Goal: Task Accomplishment & Management: Manage account settings

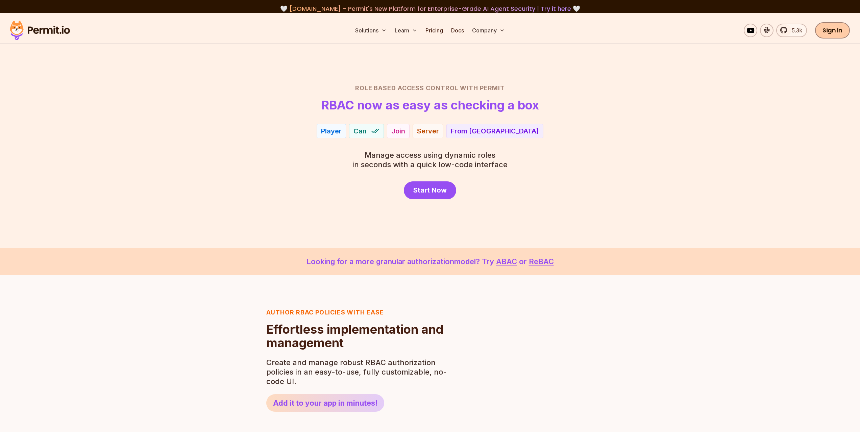
click at [830, 27] on link "Sign In" at bounding box center [832, 30] width 35 height 16
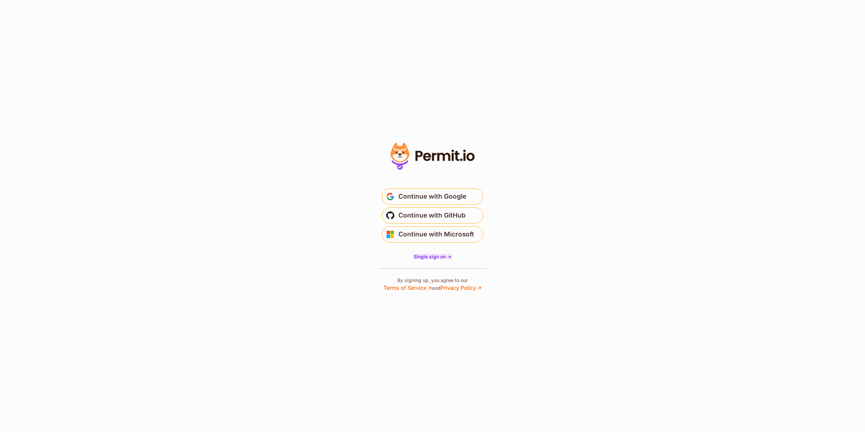
click at [438, 258] on span "Single sign on ->" at bounding box center [432, 257] width 38 height 6
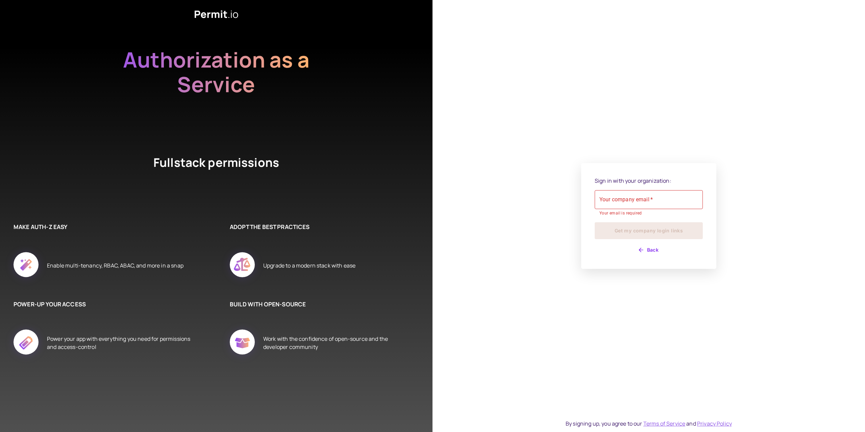
click at [637, 197] on div "Your company email   * Your company email   * Your email is required" at bounding box center [649, 203] width 108 height 27
click at [632, 201] on input "Your company email   *" at bounding box center [649, 199] width 108 height 19
type input "**********"
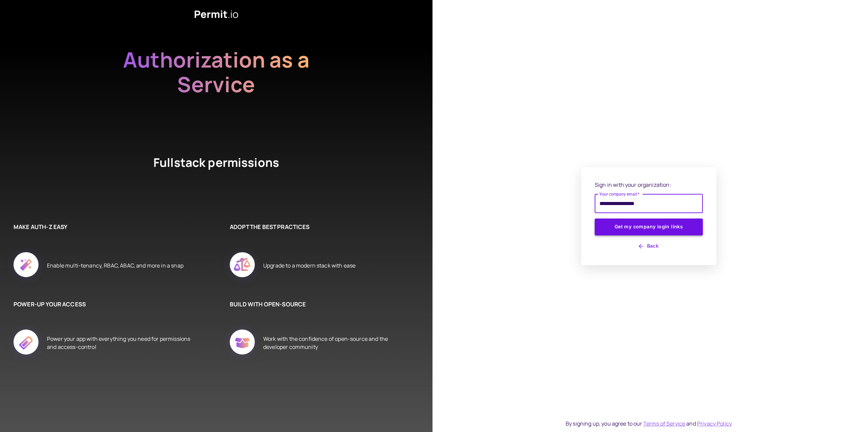
click at [636, 229] on button "Get my company login links" at bounding box center [649, 227] width 108 height 17
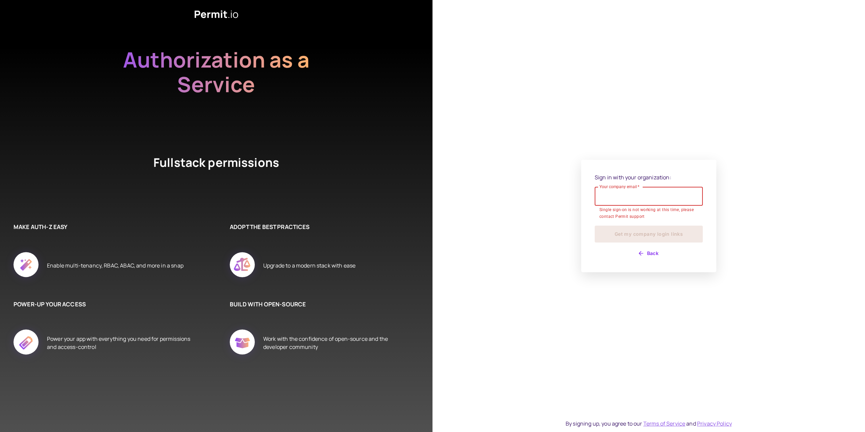
click at [628, 201] on input "Your company email   *" at bounding box center [649, 196] width 108 height 19
click at [632, 197] on input "Your company email   *" at bounding box center [649, 196] width 108 height 19
type input "**********"
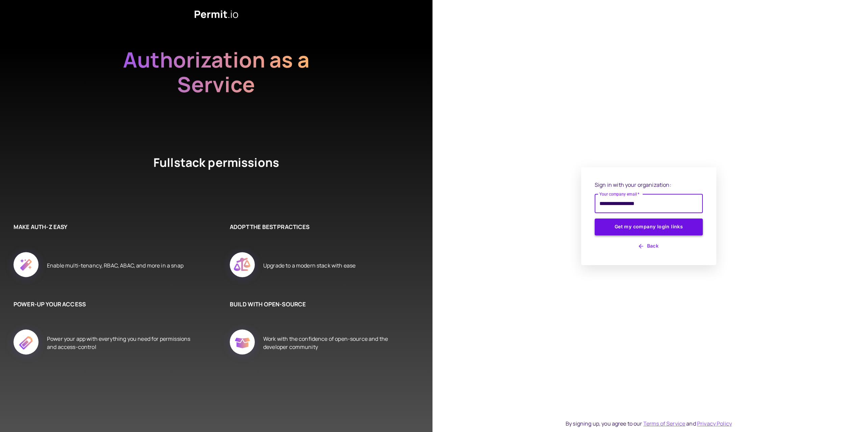
click at [649, 228] on button "Get my company login links" at bounding box center [649, 227] width 108 height 17
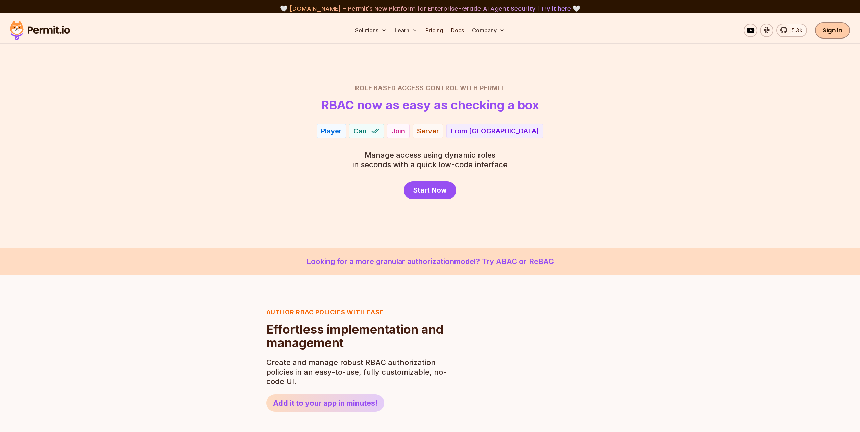
click at [836, 33] on link "Sign In" at bounding box center [832, 30] width 35 height 16
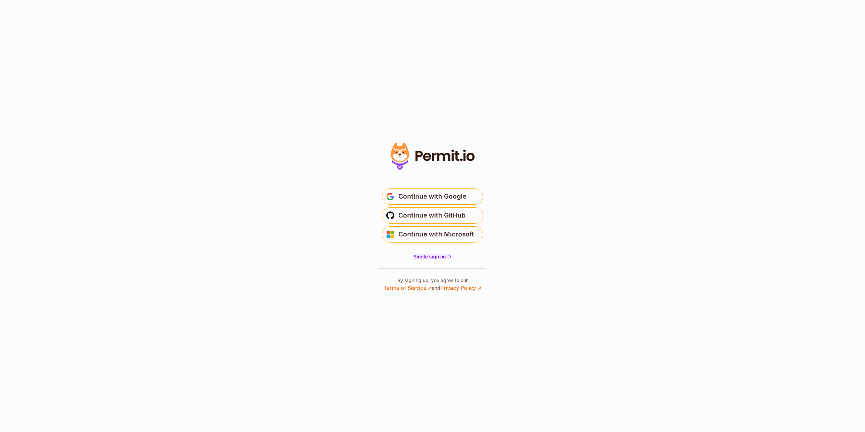
click at [435, 257] on span "Single sign on ->" at bounding box center [432, 257] width 38 height 6
click at [420, 191] on span "Continue with Google" at bounding box center [432, 196] width 68 height 11
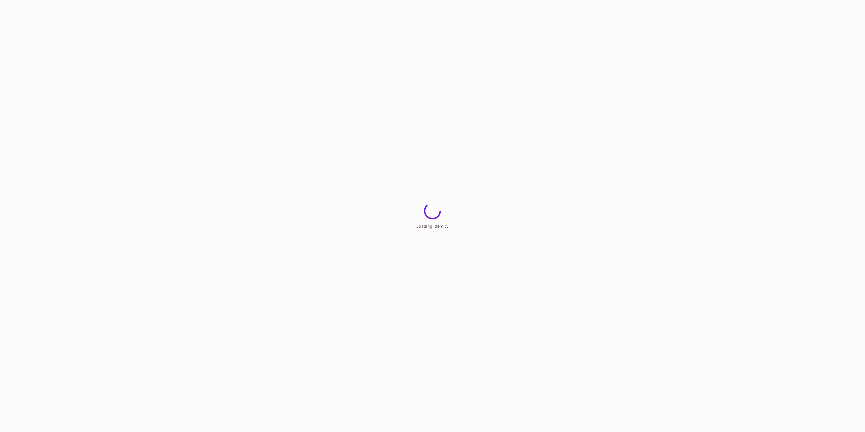
click at [433, 225] on span "Loading Identity" at bounding box center [432, 225] width 32 height 5
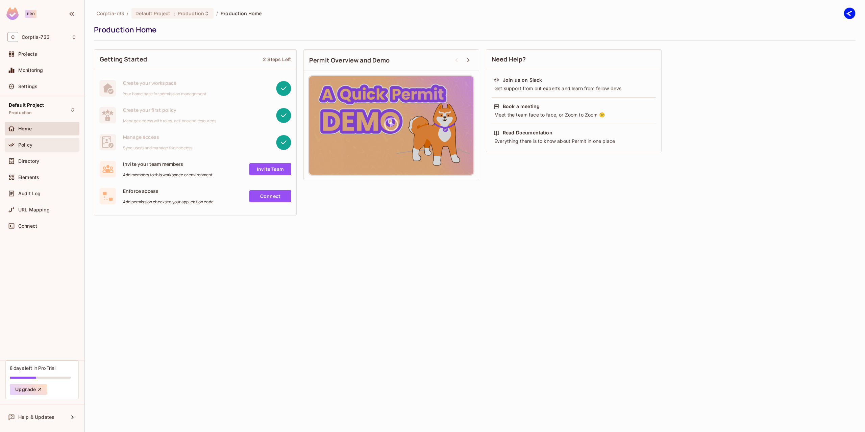
click at [30, 146] on span "Policy" at bounding box center [25, 144] width 14 height 5
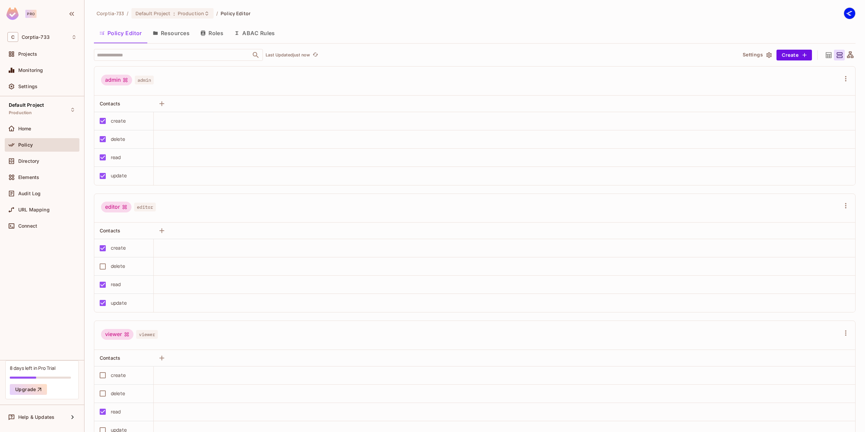
click at [207, 33] on button "Roles" at bounding box center [212, 33] width 34 height 17
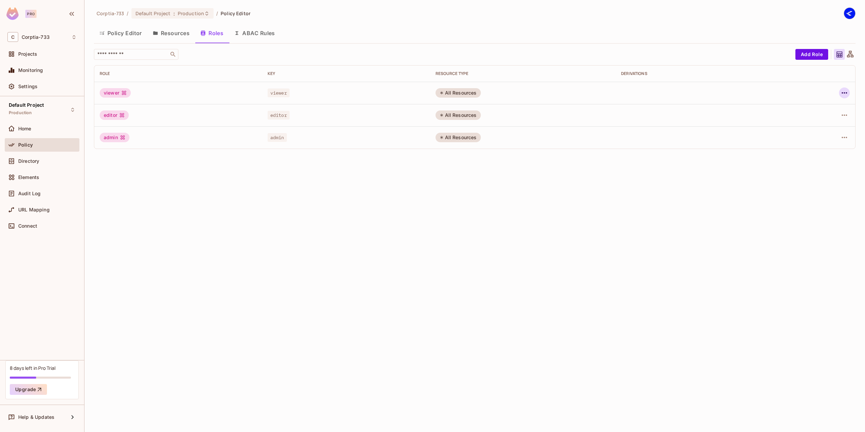
click at [847, 94] on icon "button" at bounding box center [844, 93] width 8 height 8
click at [811, 106] on div "Edit Role" at bounding box center [814, 108] width 20 height 7
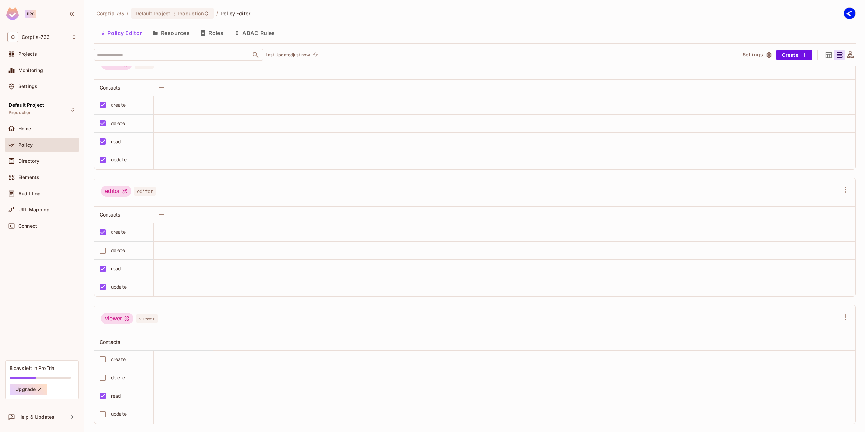
scroll to position [24, 0]
